Goal: Task Accomplishment & Management: Use online tool/utility

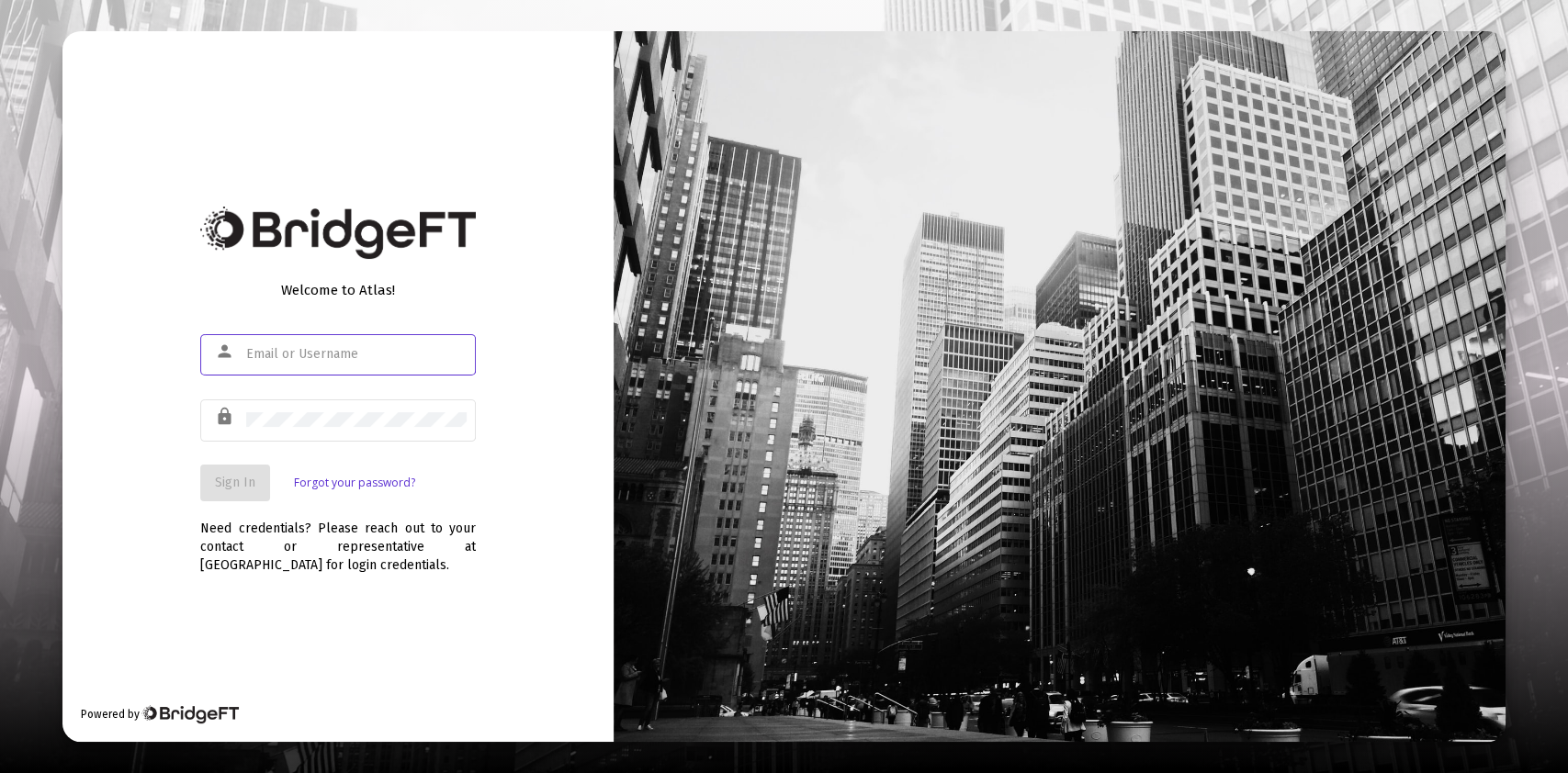
type input "[PERSON_NAME][EMAIL_ADDRESS][DOMAIN_NAME]"
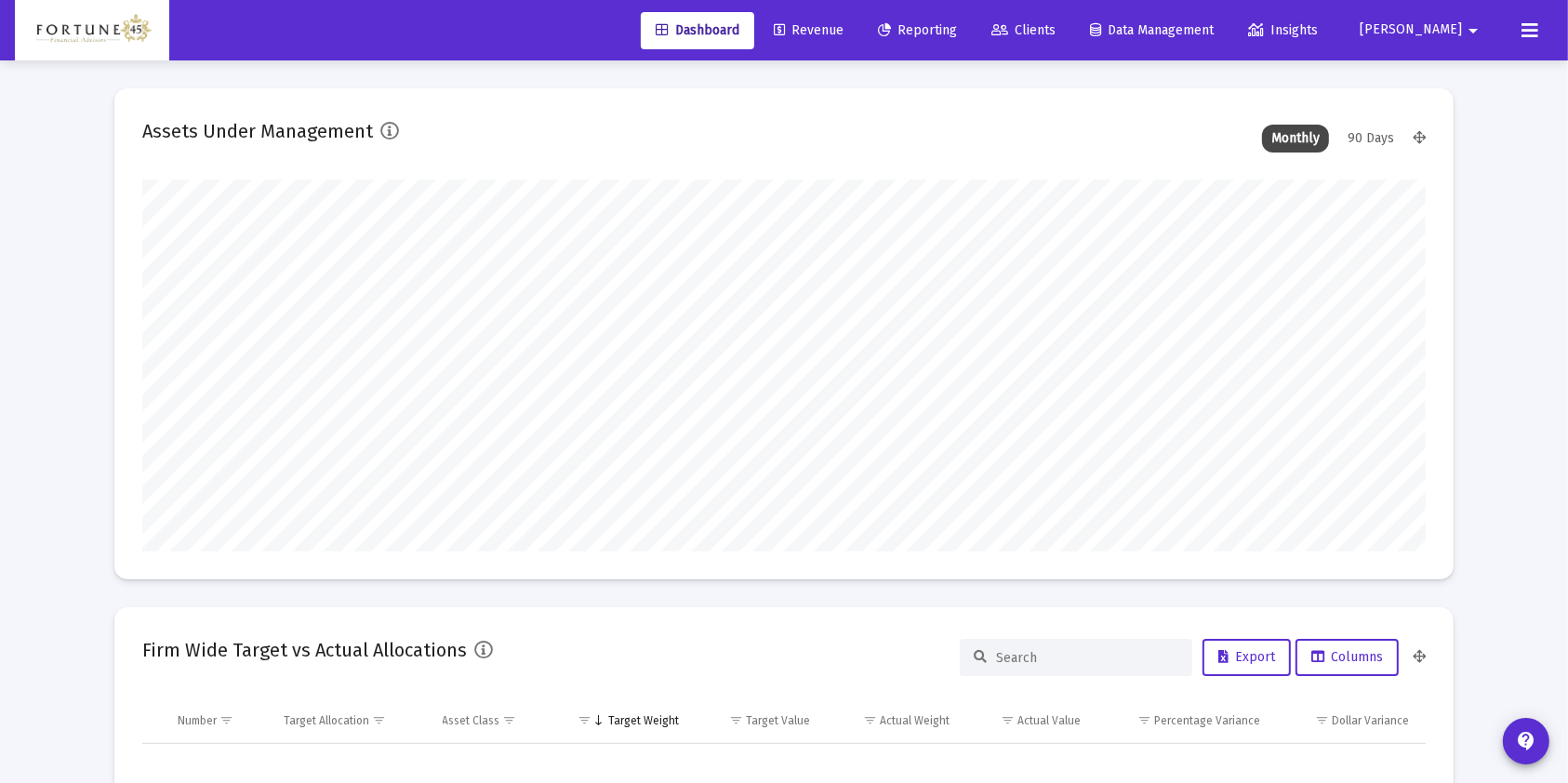
scroll to position [372, 1282]
type input "[DATE]"
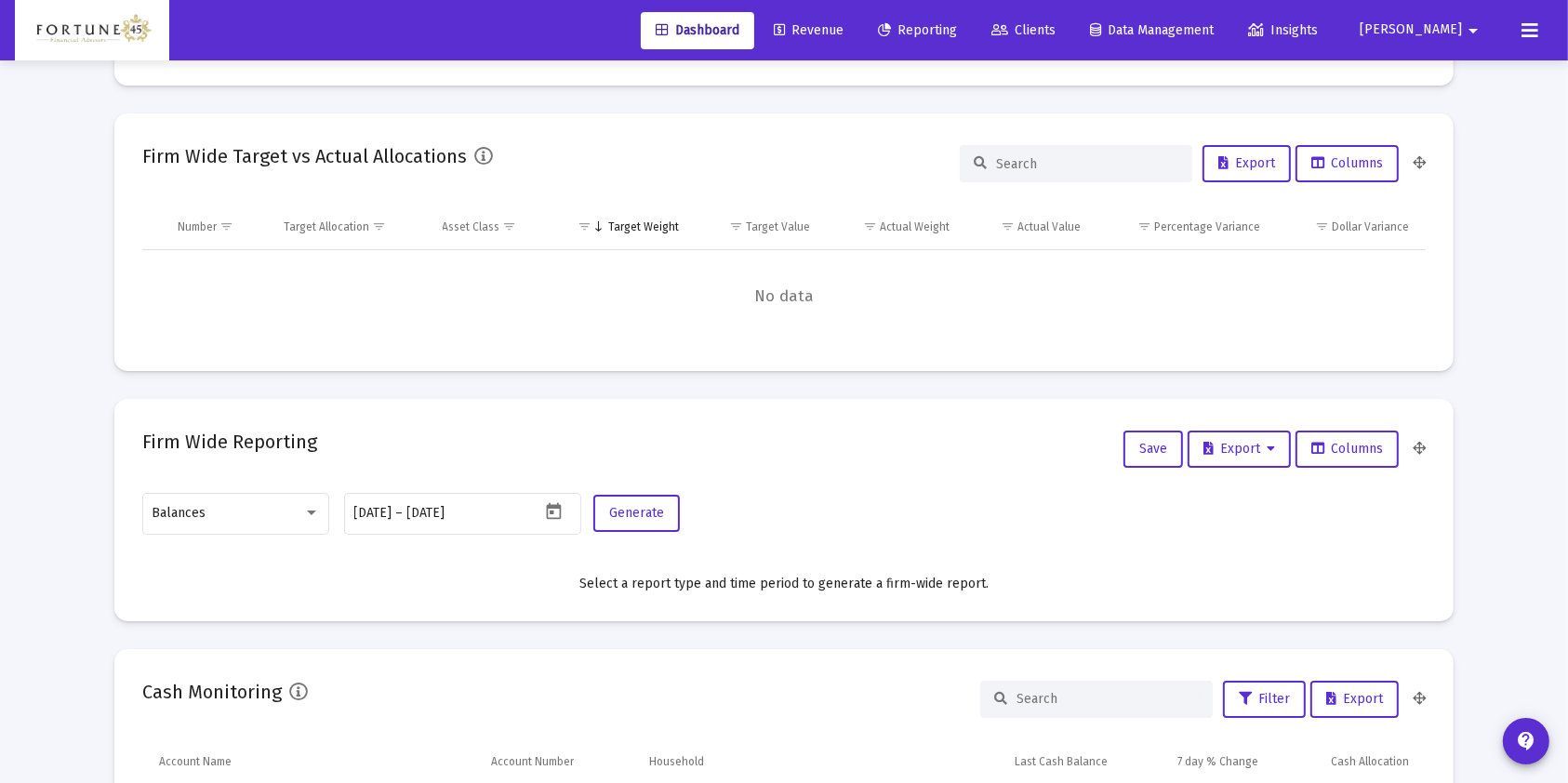
scroll to position [496, 0]
click at [271, 517] on div "Balances" at bounding box center [236, 511] width 168 height 46
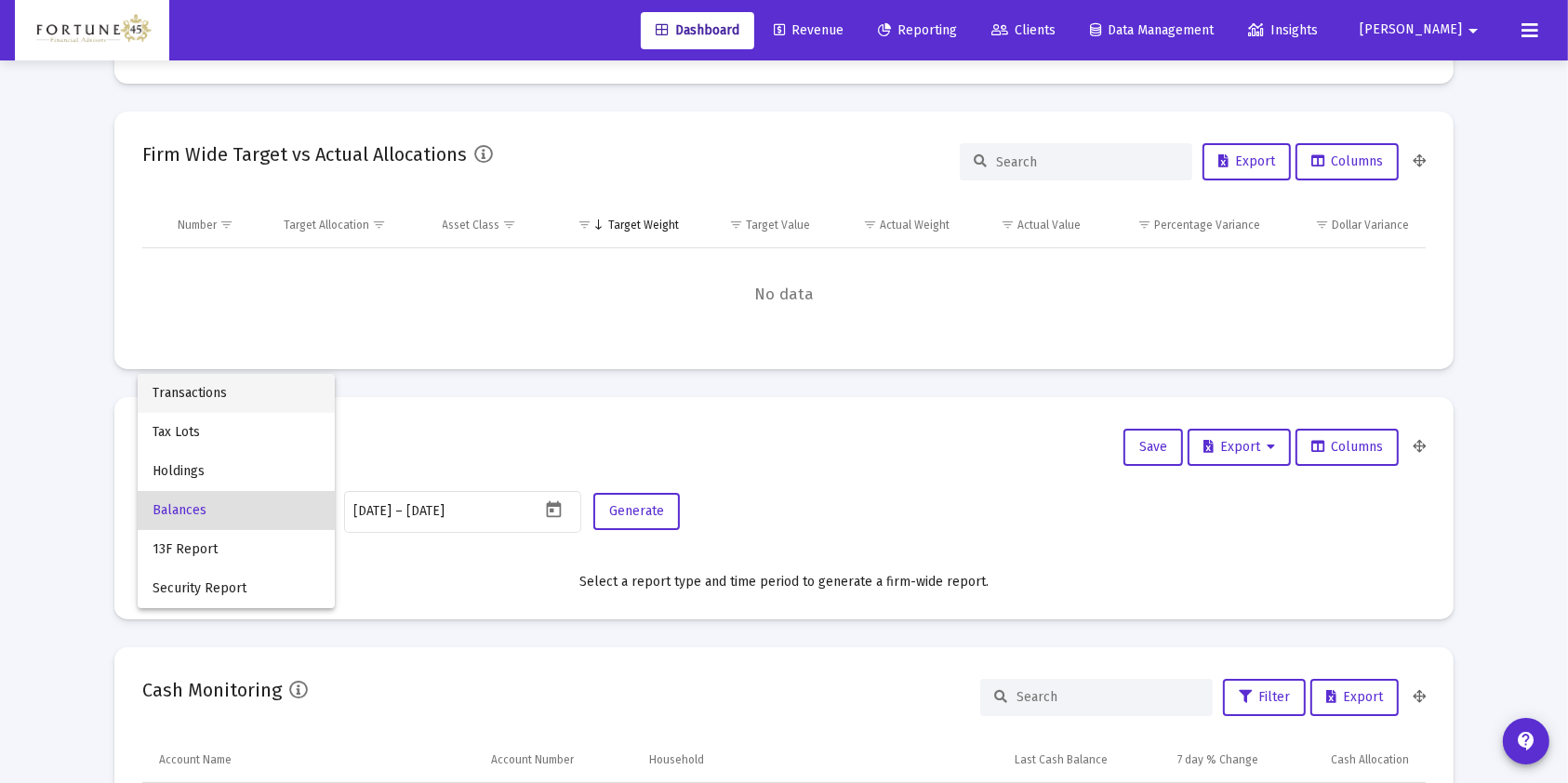
click at [271, 401] on span "Transactions" at bounding box center [236, 393] width 168 height 39
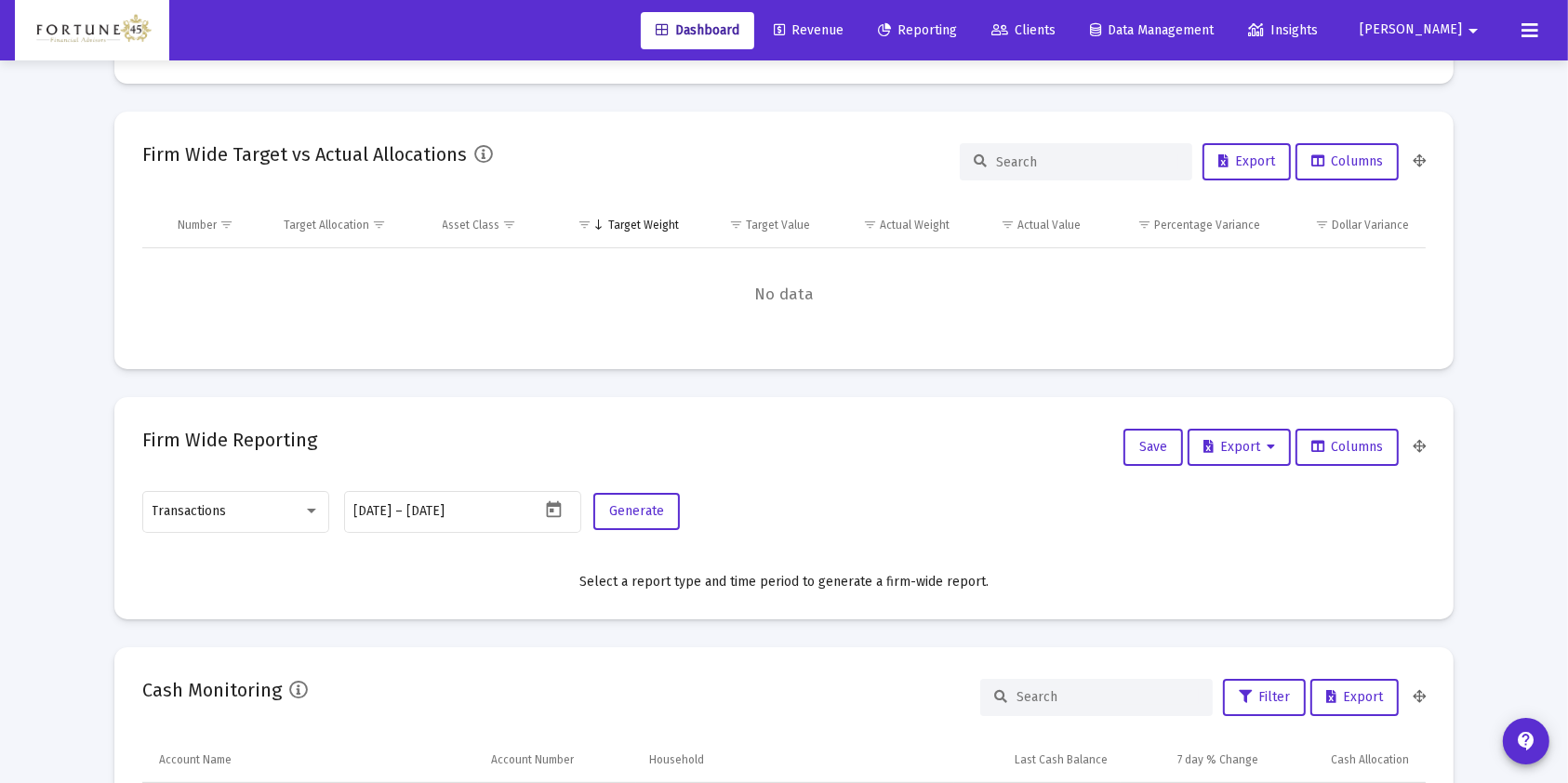
click at [484, 519] on div "[DATE] [DATE] – [DATE]" at bounding box center [447, 511] width 186 height 46
click at [550, 508] on icon "Open calendar" at bounding box center [553, 511] width 20 height 20
click at [377, 425] on div "24" at bounding box center [370, 430] width 33 height 33
type input "[DATE]"
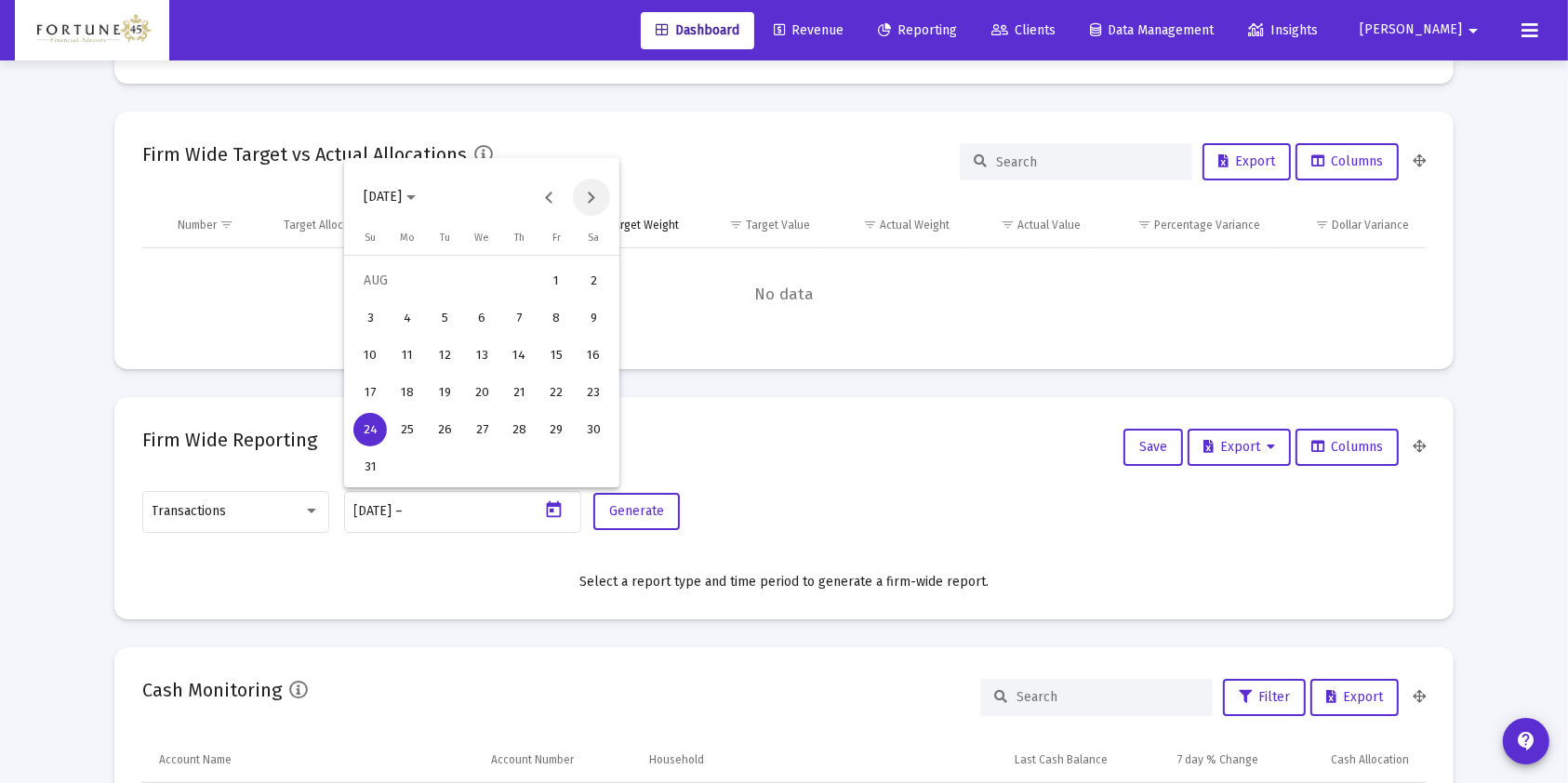
click at [598, 198] on button "Next month" at bounding box center [591, 197] width 37 height 37
click at [414, 308] on div "1" at bounding box center [407, 318] width 33 height 33
type input "[DATE]"
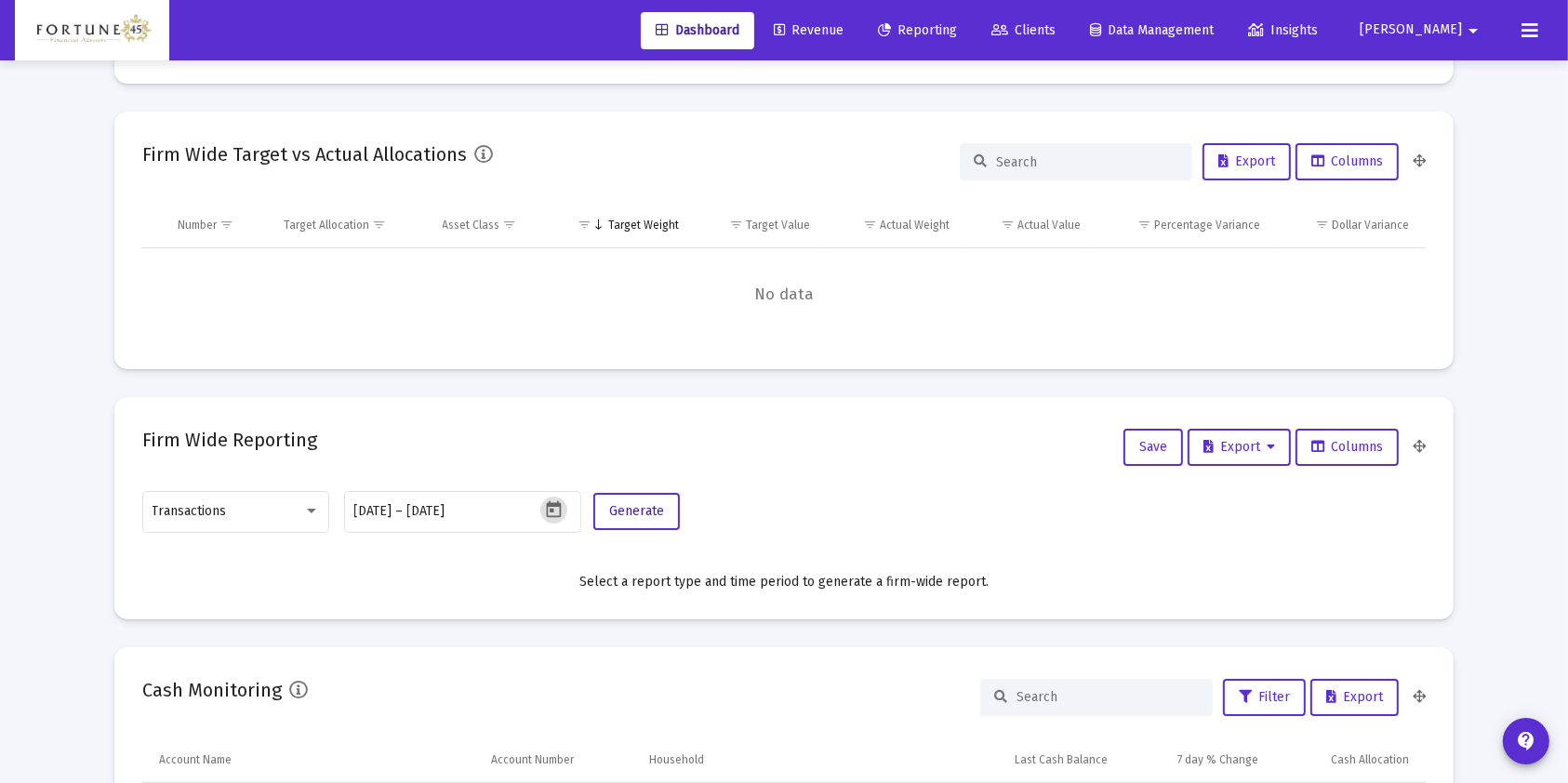
click at [633, 511] on span "Generate" at bounding box center [636, 512] width 55 height 16
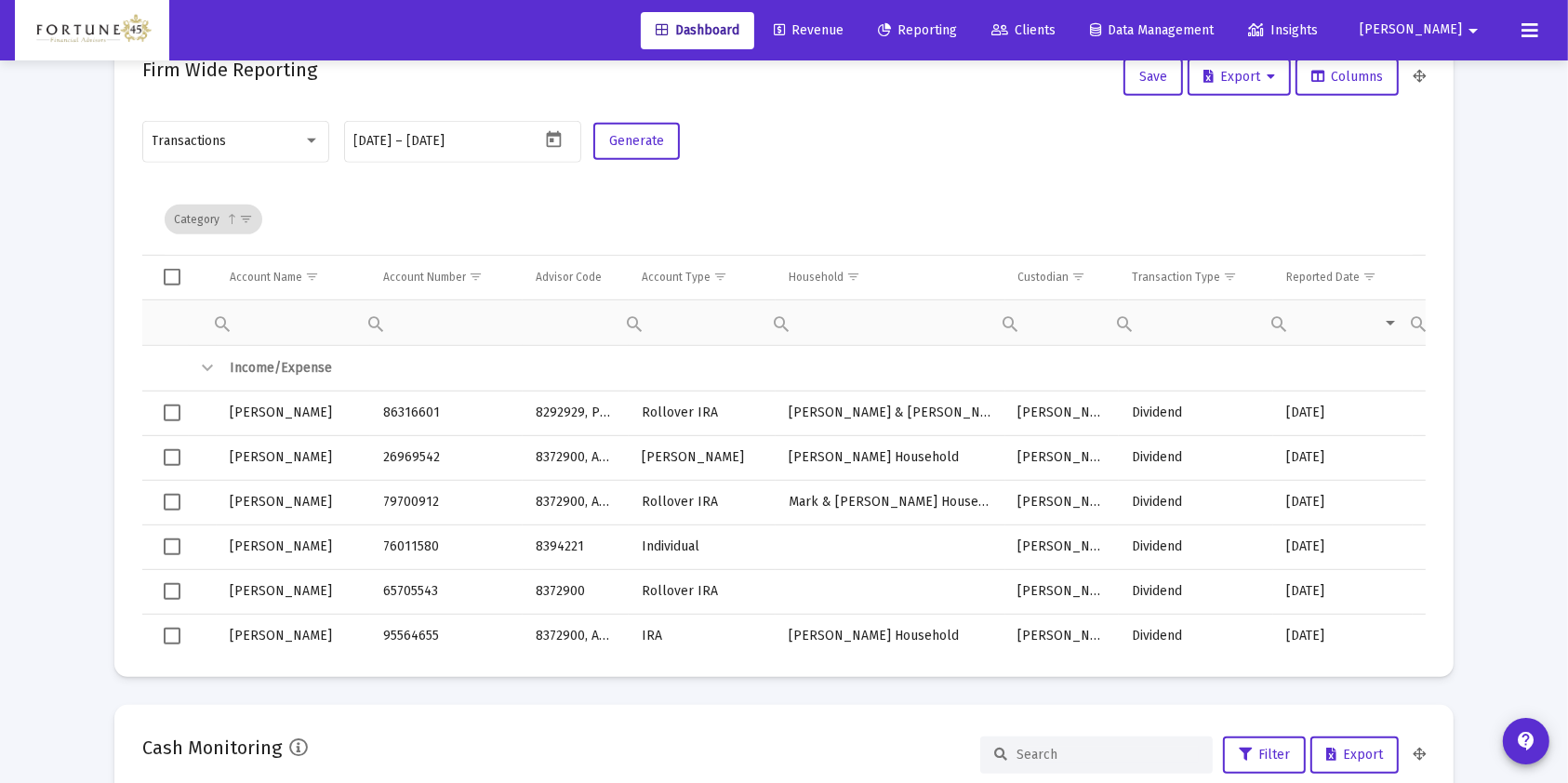
scroll to position [868, 0]
click at [1223, 276] on span "Show filter options for column 'Transaction Type'" at bounding box center [1229, 274] width 14 height 14
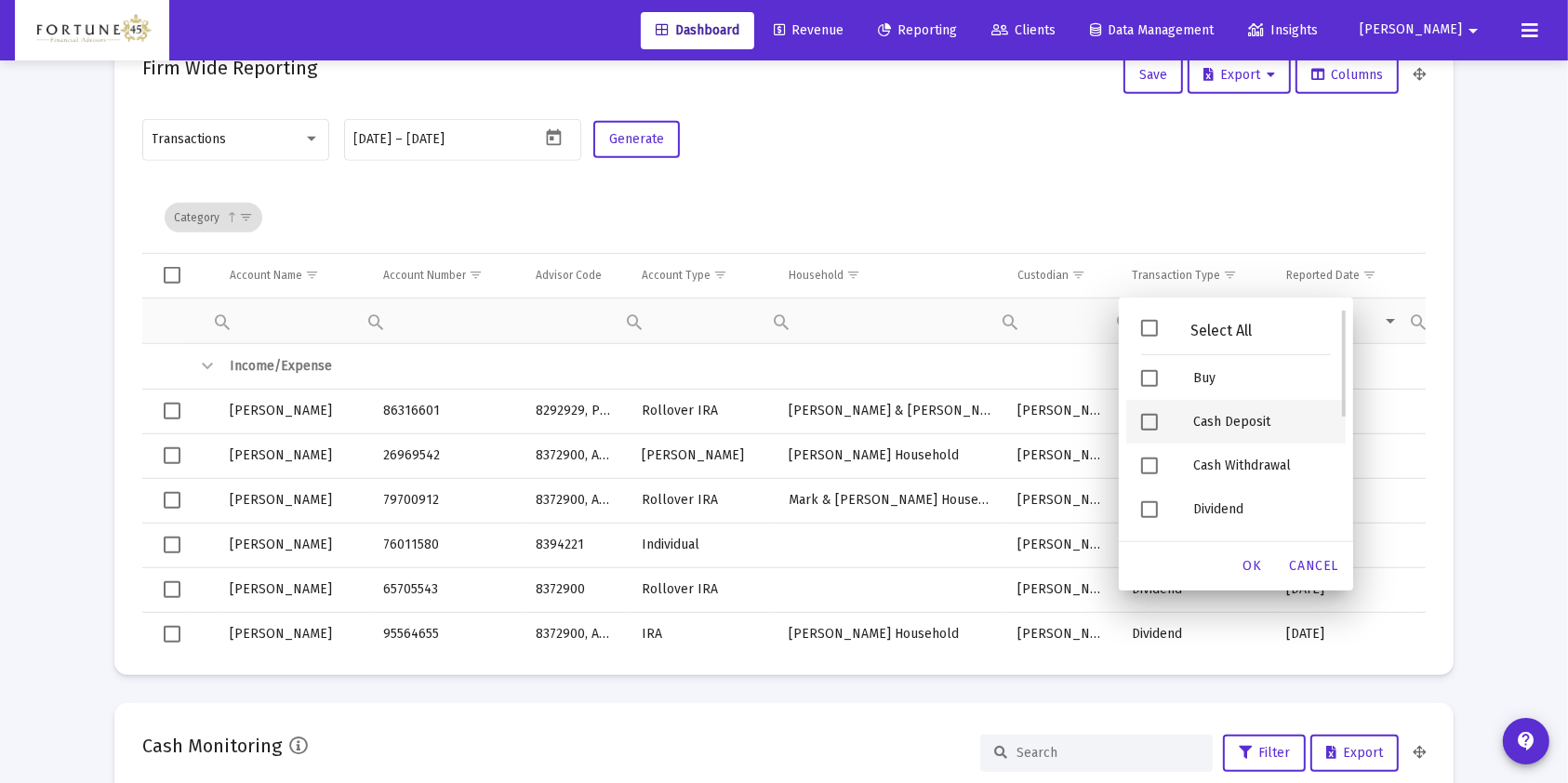
click at [1228, 438] on div "Cash Deposit" at bounding box center [1262, 422] width 168 height 44
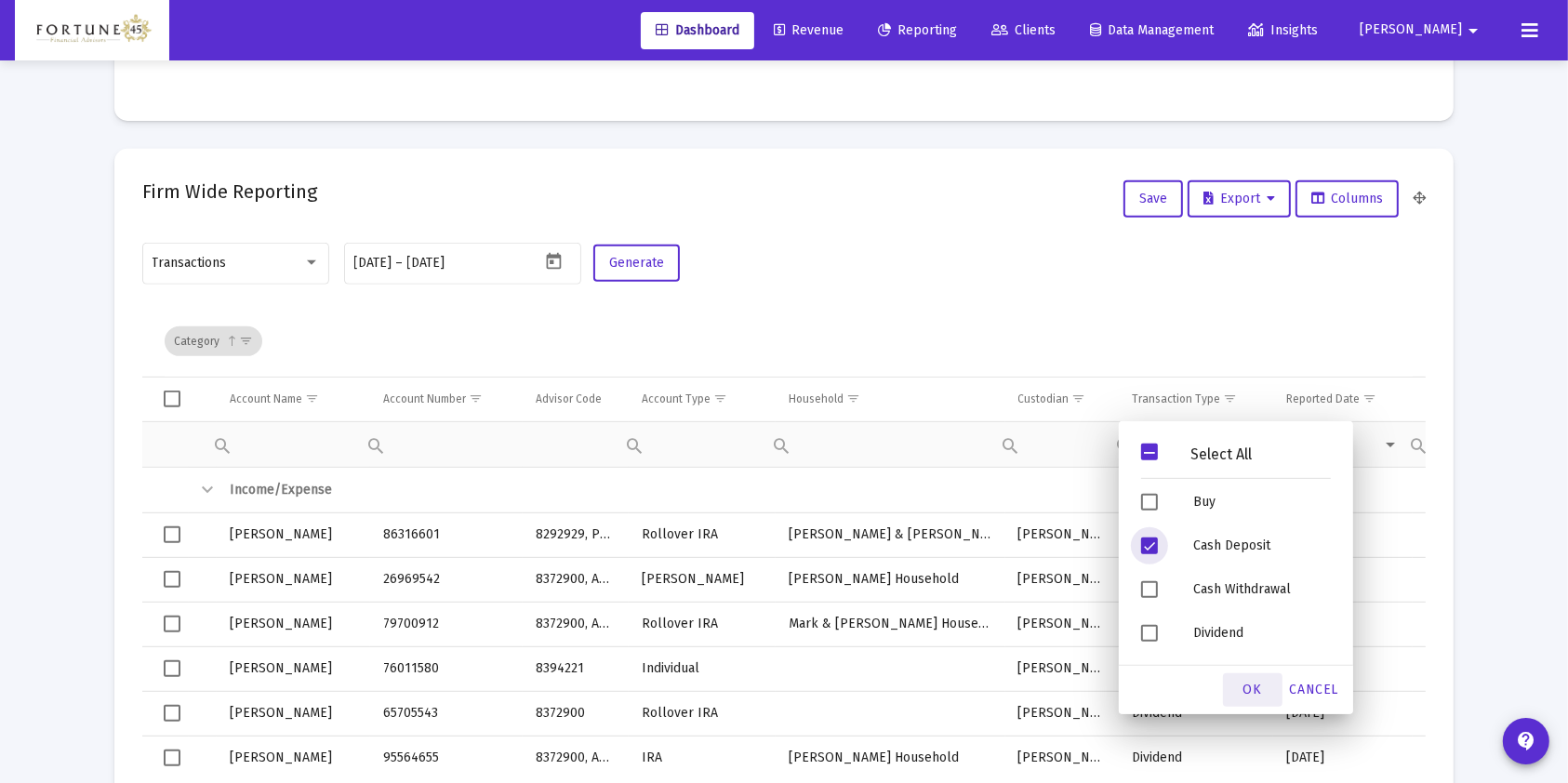
click at [1255, 701] on div "OK" at bounding box center [1252, 690] width 60 height 33
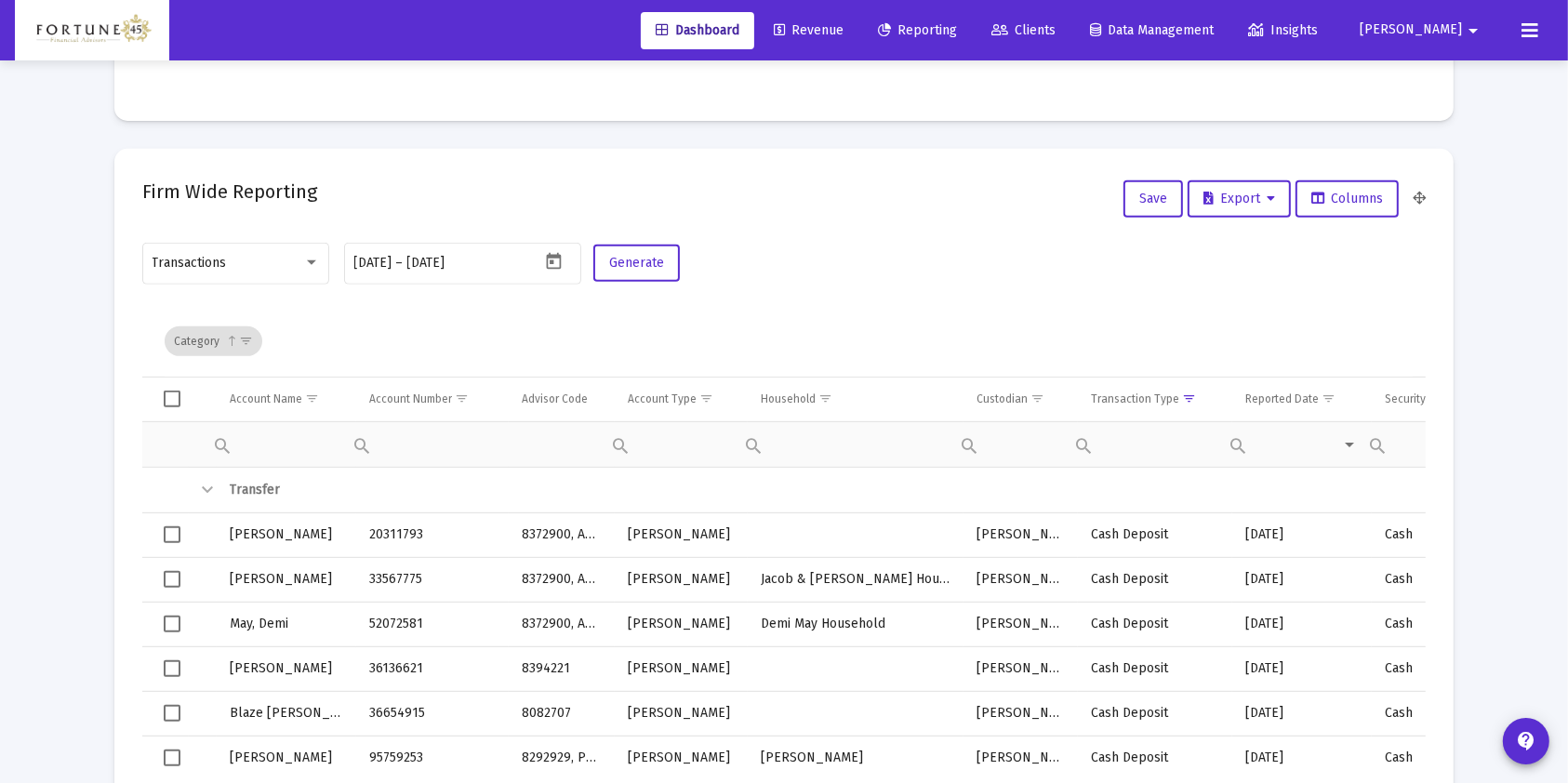
click at [179, 399] on span "Select all" at bounding box center [172, 398] width 17 height 17
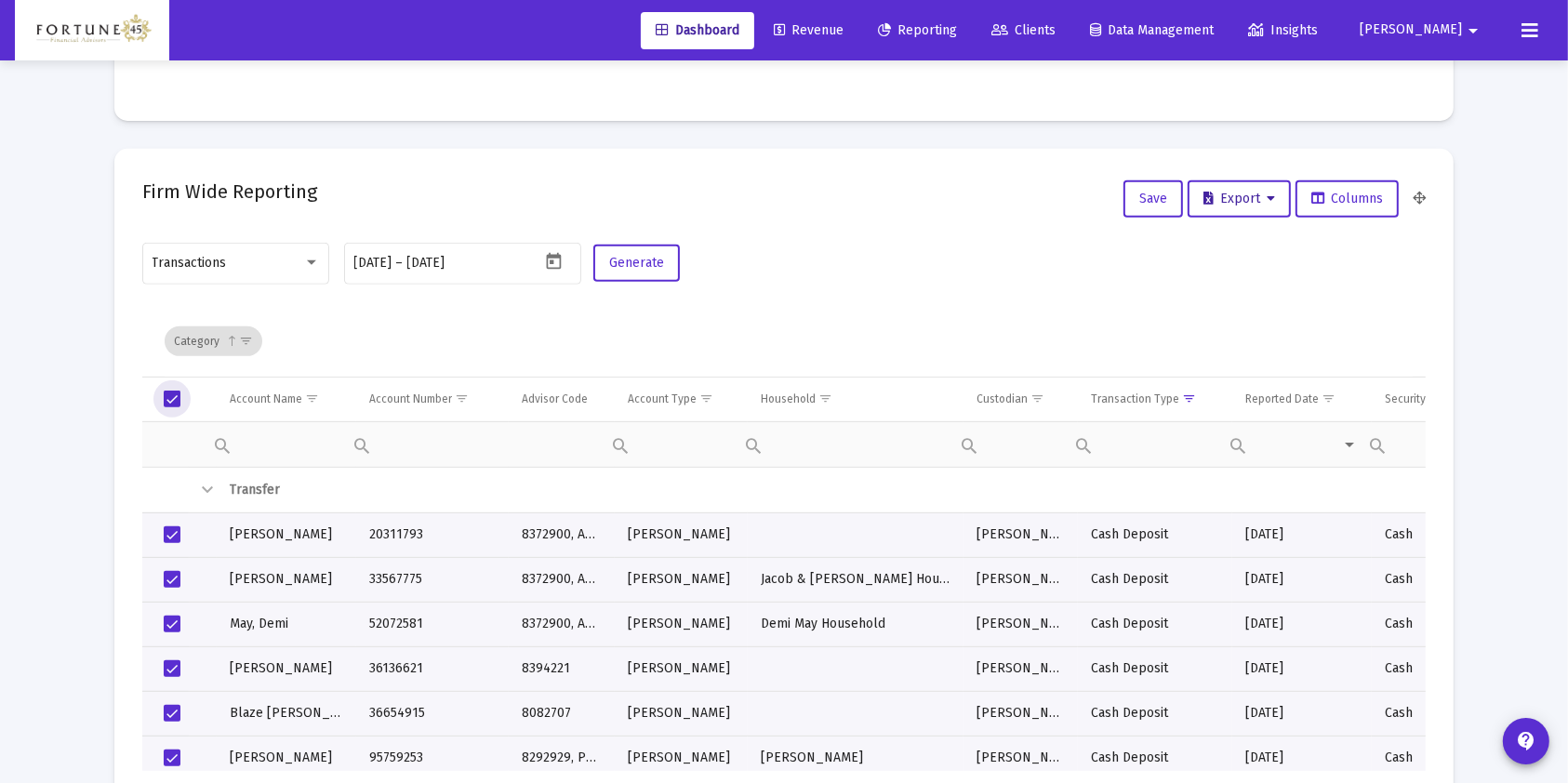
click at [1243, 200] on span "Export" at bounding box center [1238, 198] width 71 height 16
click at [1268, 247] on button "Export All Rows" at bounding box center [1245, 247] width 127 height 45
